Goal: Information Seeking & Learning: Learn about a topic

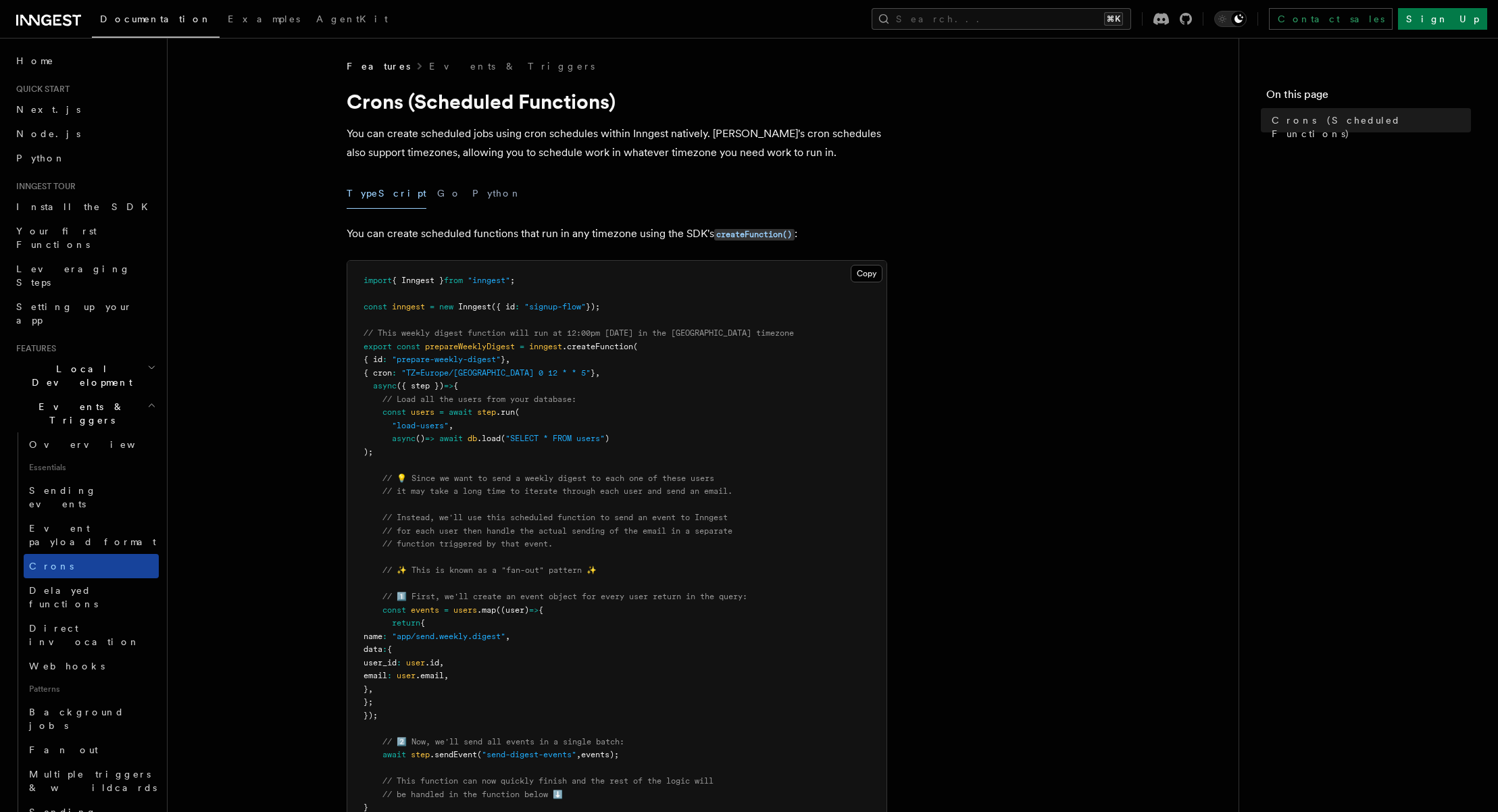
click at [48, 559] on span "Crons" at bounding box center [52, 566] width 45 height 14
click at [1113, 520] on article "Features Events & Triggers Crons (Scheduled Functions) You can create scheduled…" at bounding box center [703, 771] width 1028 height 1423
click at [228, 20] on span "Examples" at bounding box center [264, 19] width 72 height 11
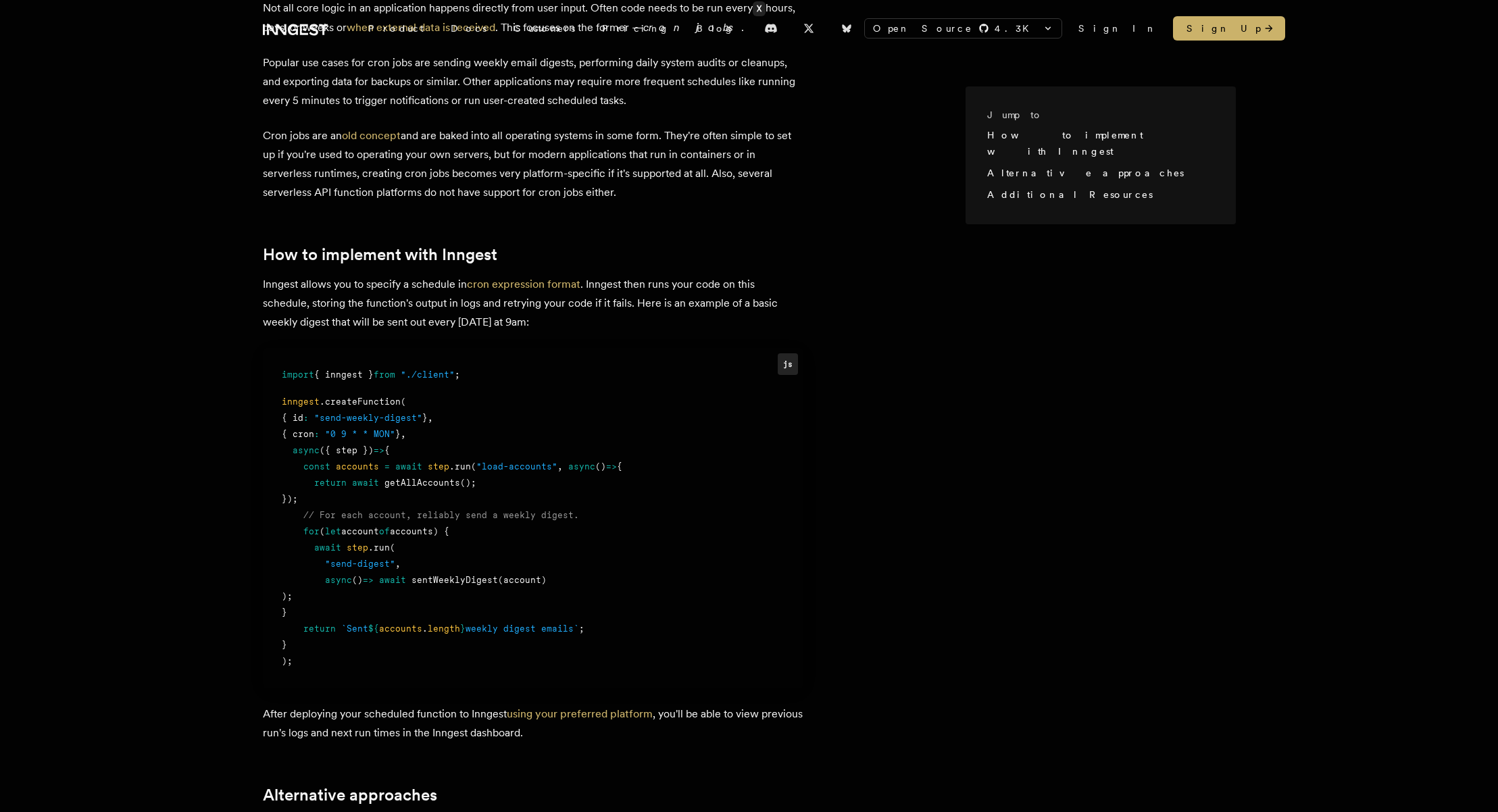
scroll to position [400, 0]
